Goal: Use online tool/utility: Utilize a website feature to perform a specific function

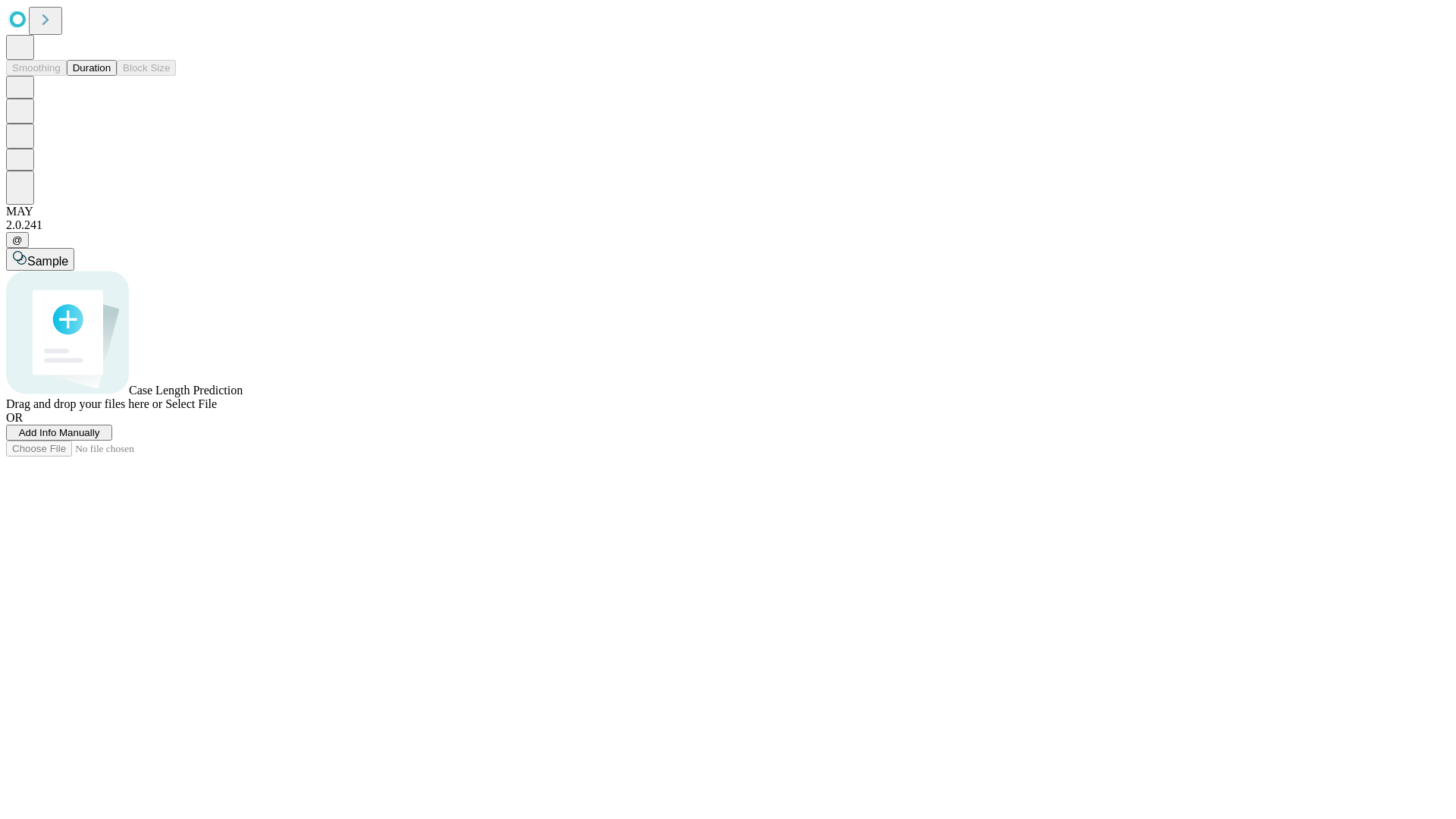
click at [111, 76] on button "Duration" at bounding box center [92, 67] width 50 height 16
click at [217, 410] on span "Select File" at bounding box center [191, 403] width 52 height 12
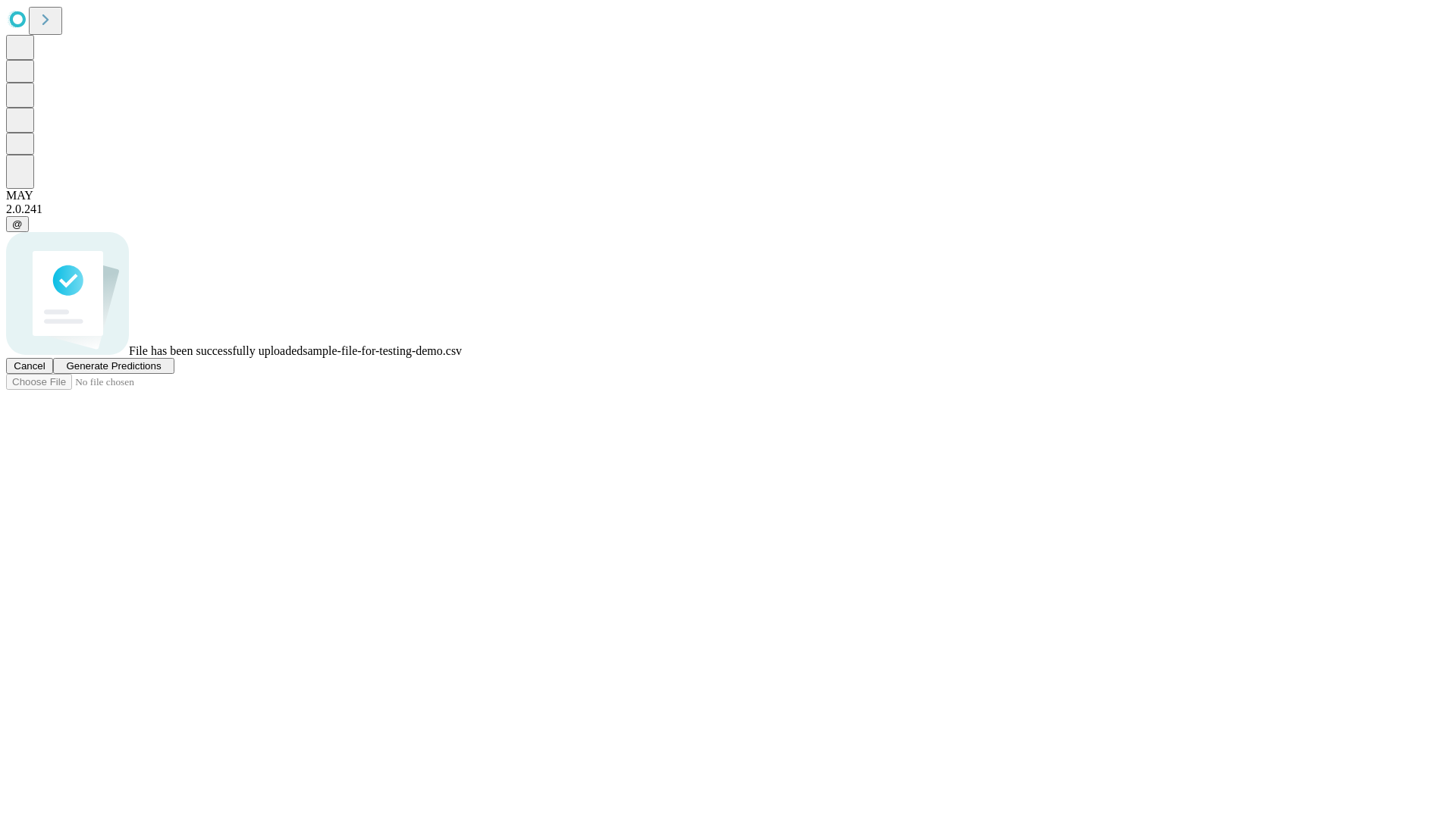
click at [161, 372] on span "Generate Predictions" at bounding box center [113, 366] width 95 height 12
